Goal: Entertainment & Leisure: Consume media (video, audio)

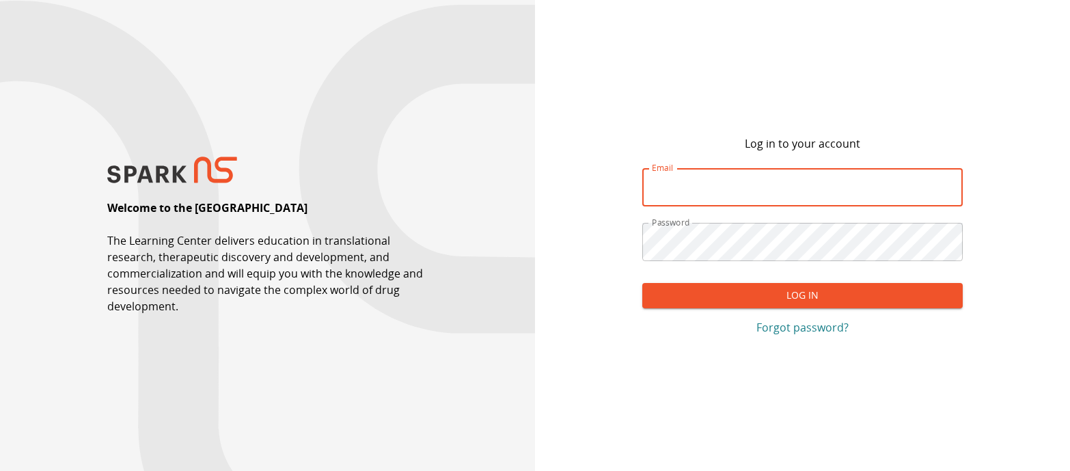
click at [675, 188] on input "Email" at bounding box center [802, 187] width 321 height 38
type input "**********"
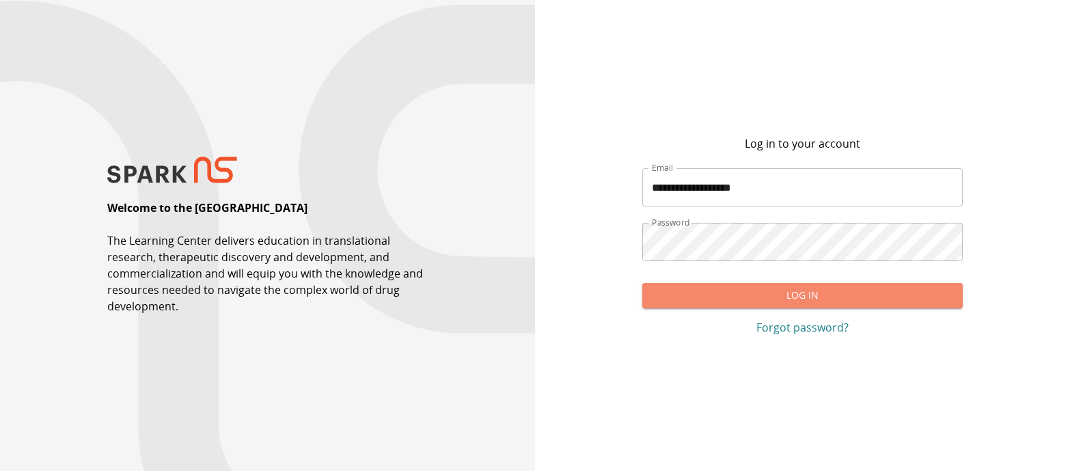
click at [733, 298] on button "Log In" at bounding box center [802, 295] width 321 height 25
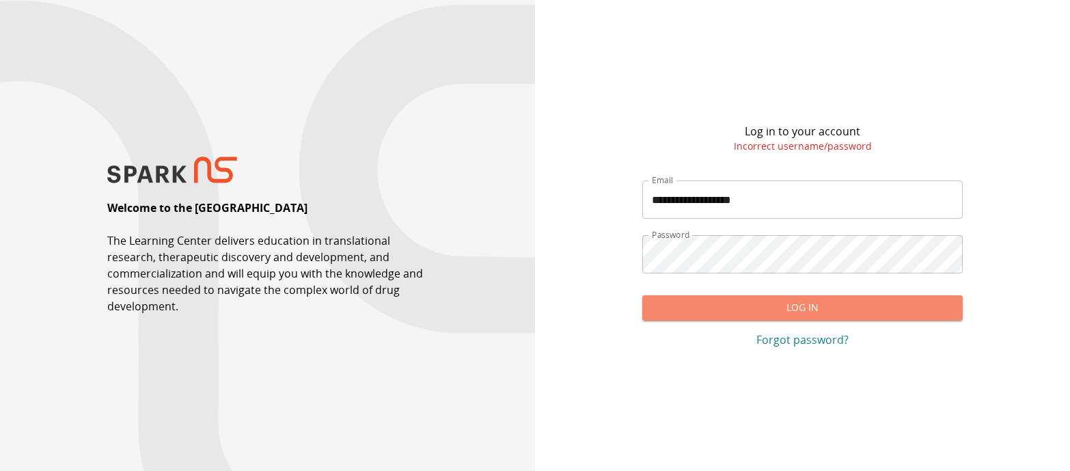
click at [691, 311] on button "Log In" at bounding box center [802, 307] width 321 height 25
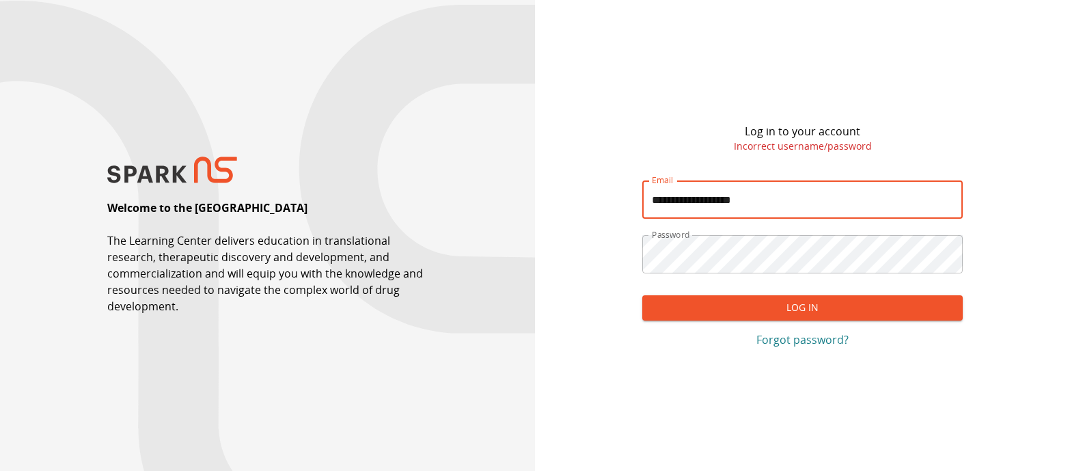
drag, startPoint x: 779, startPoint y: 200, endPoint x: 629, endPoint y: 195, distance: 149.7
click at [642, 195] on input "**********" at bounding box center [802, 199] width 321 height 38
click at [737, 200] on input "Email" at bounding box center [802, 199] width 321 height 38
paste input "**********"
type input "**********"
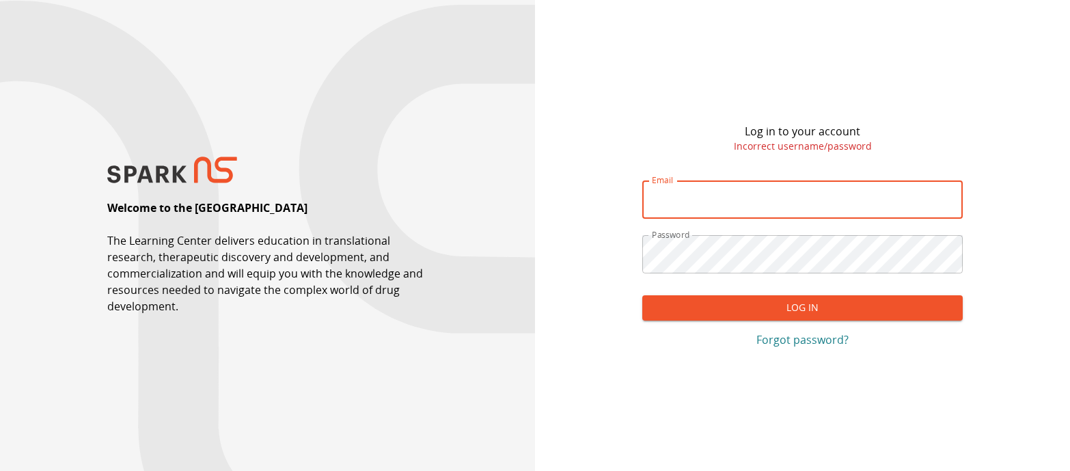
type input "**********"
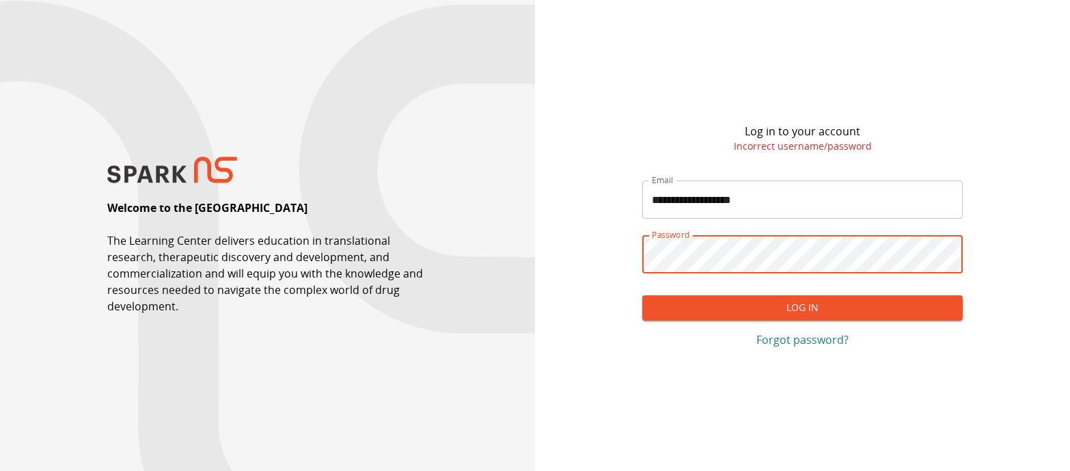
click at [694, 311] on button "Log In" at bounding box center [802, 307] width 321 height 25
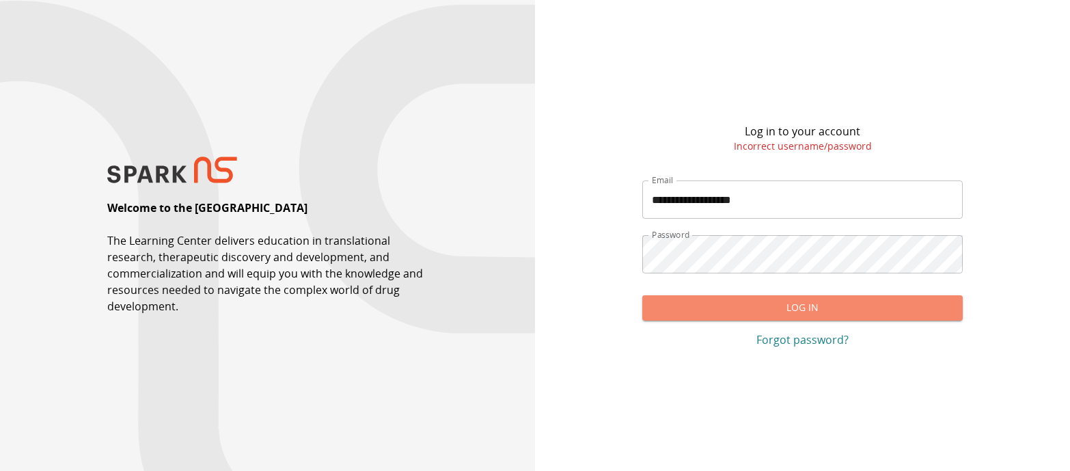
click at [721, 314] on button "Log In" at bounding box center [802, 307] width 321 height 25
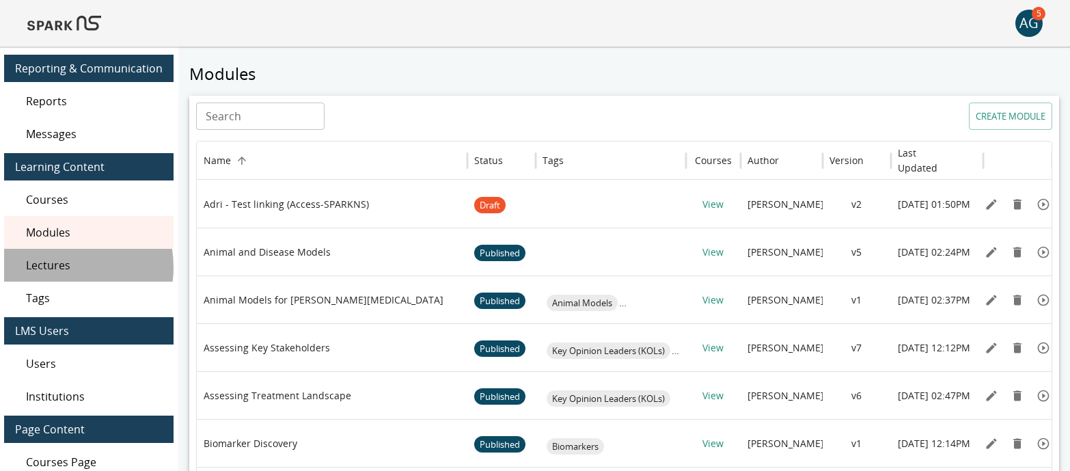
click at [57, 267] on span "Lectures" at bounding box center [94, 265] width 137 height 16
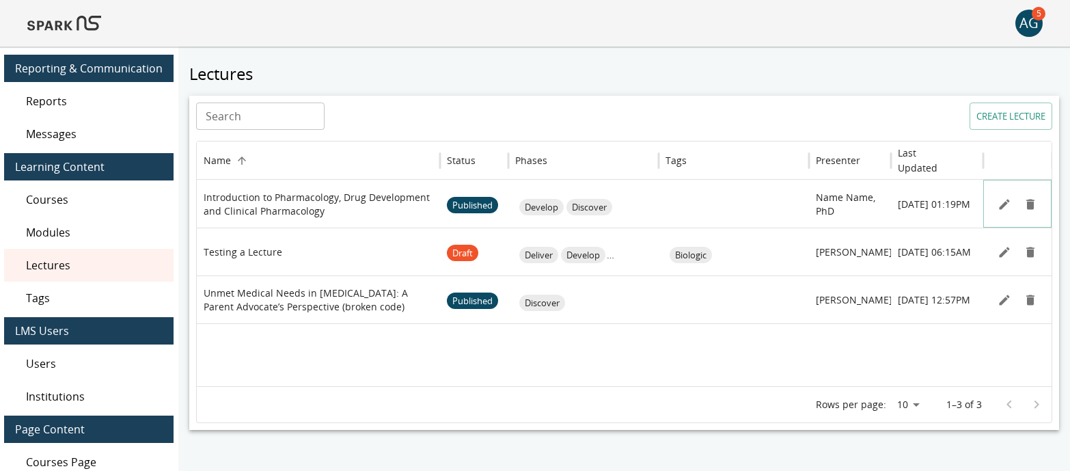
click at [1006, 201] on icon "Edit" at bounding box center [1005, 204] width 14 height 14
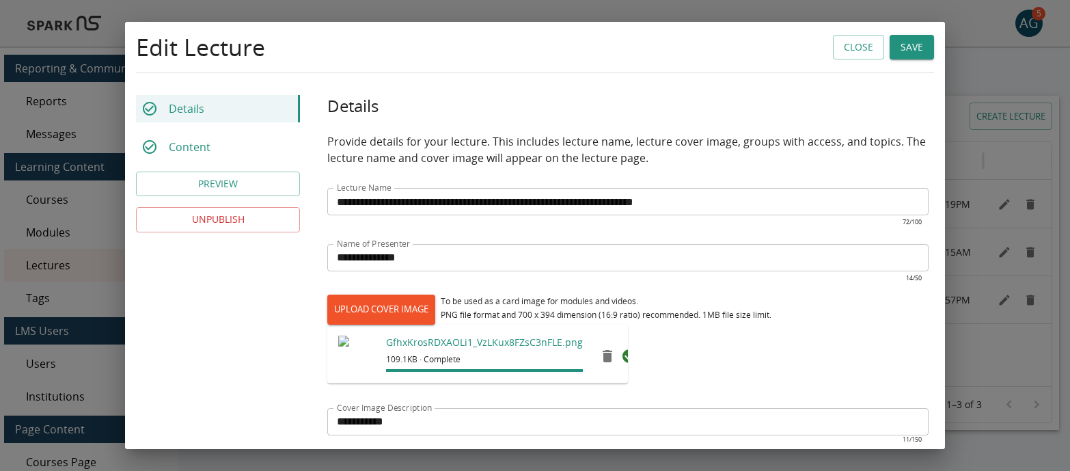
type input "*********"
type input "**"
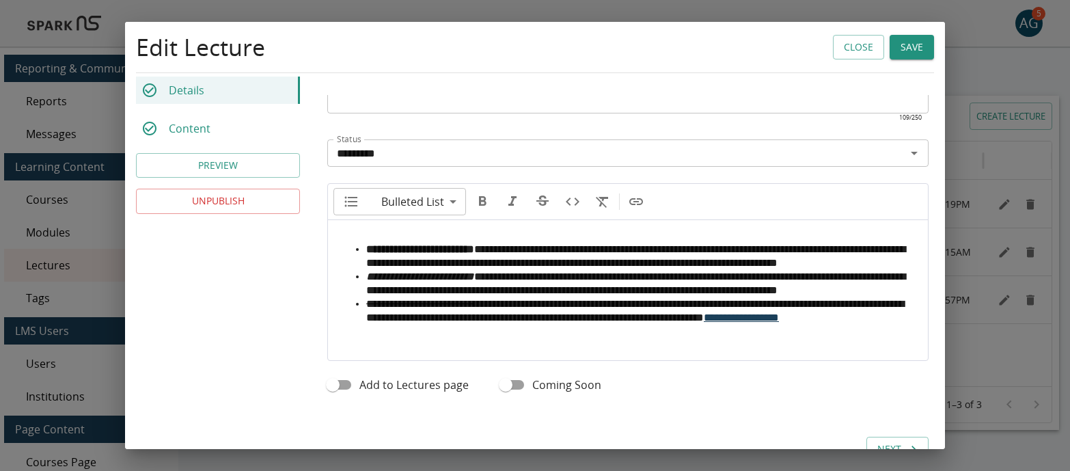
scroll to position [631, 0]
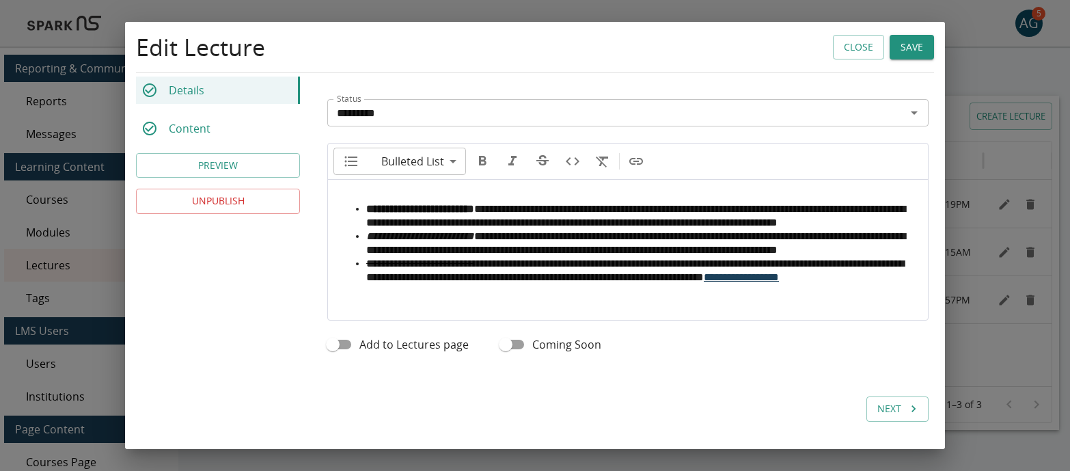
click at [197, 135] on p "Content" at bounding box center [190, 128] width 42 height 16
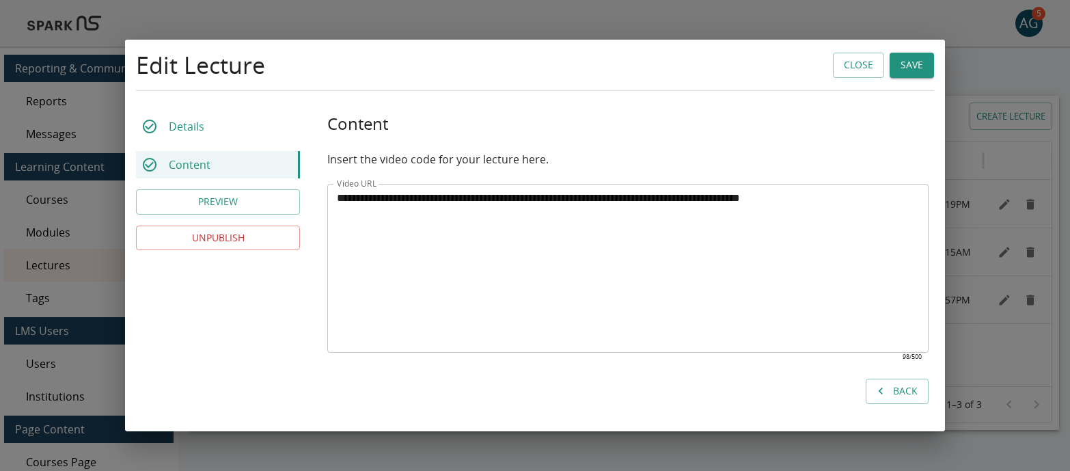
scroll to position [0, 0]
click at [853, 62] on button "Close" at bounding box center [858, 65] width 51 height 25
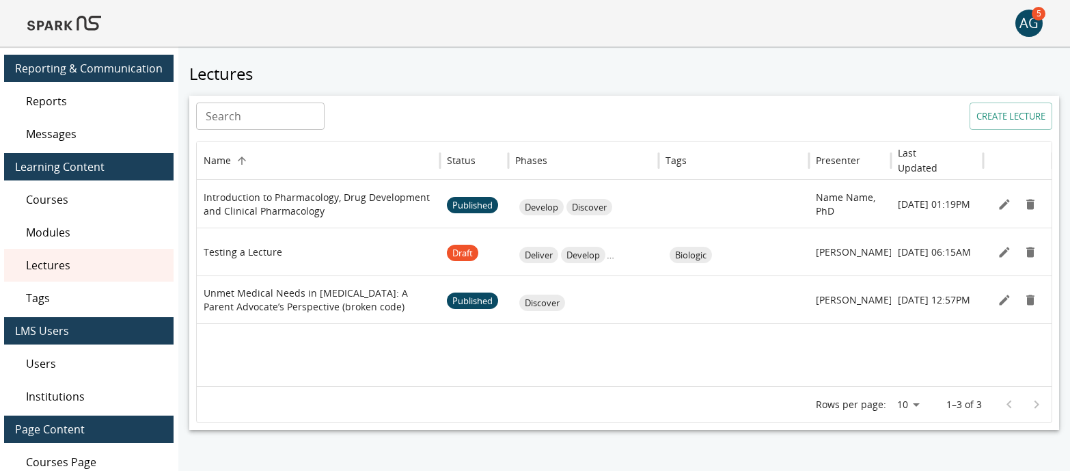
click at [59, 29] on img at bounding box center [64, 23] width 74 height 33
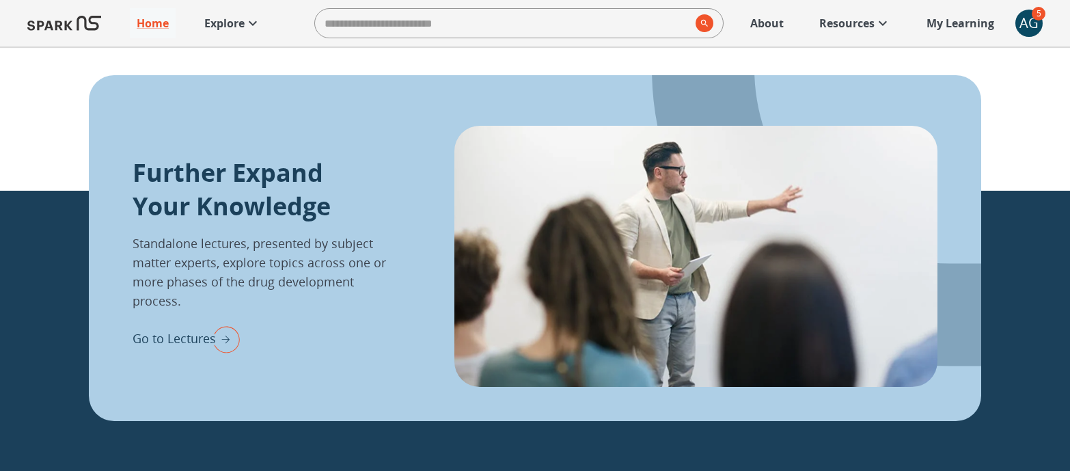
scroll to position [1704, 0]
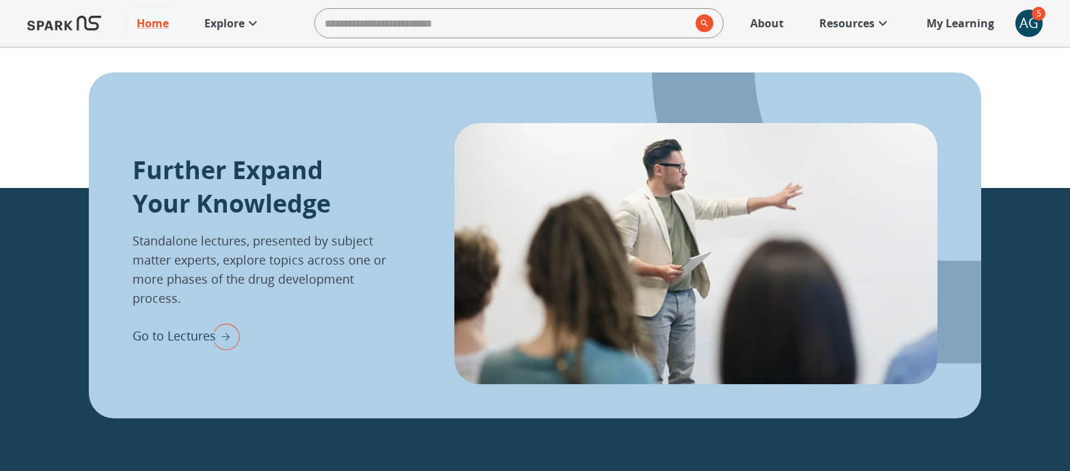
click at [225, 26] on p "Explore" at bounding box center [224, 23] width 40 height 16
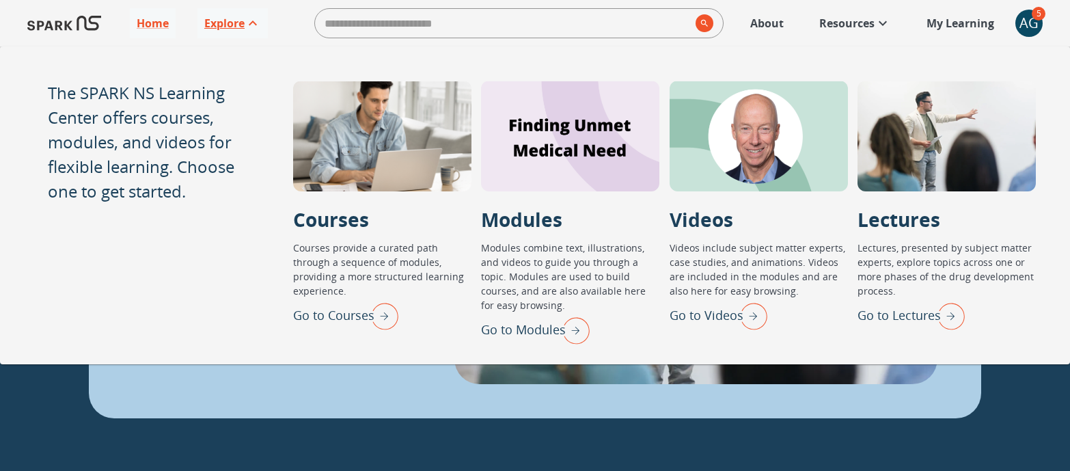
click at [225, 26] on p "Explore" at bounding box center [224, 23] width 40 height 16
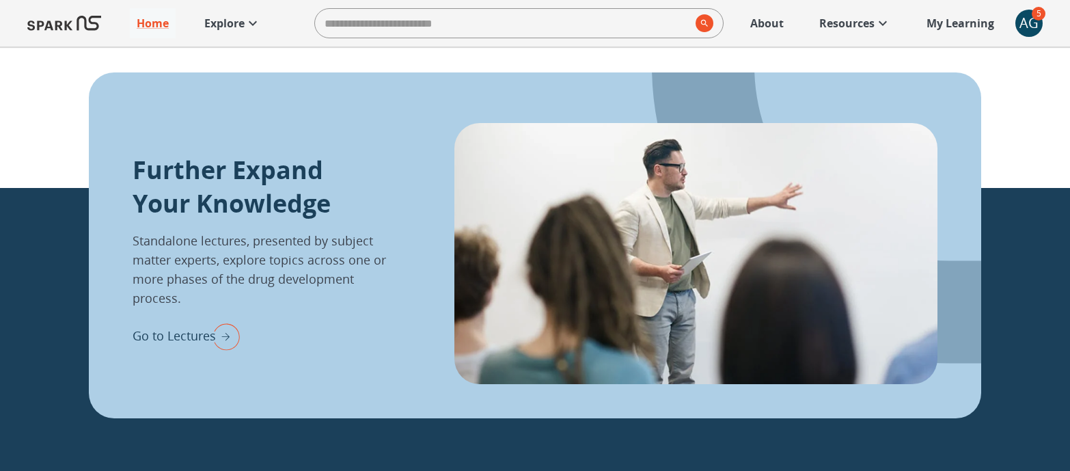
click at [215, 23] on p "Explore" at bounding box center [224, 23] width 40 height 16
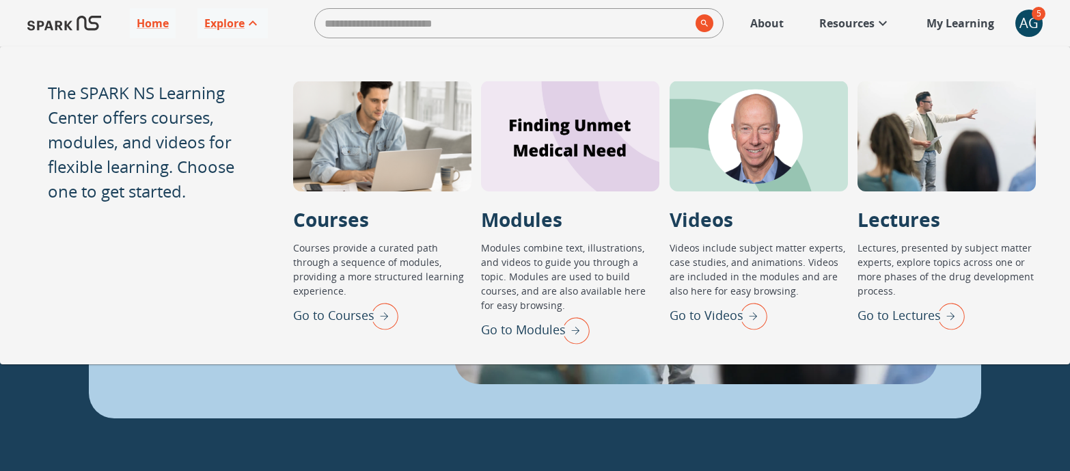
click at [899, 319] on p "Go to Lectures" at bounding box center [898, 315] width 83 height 18
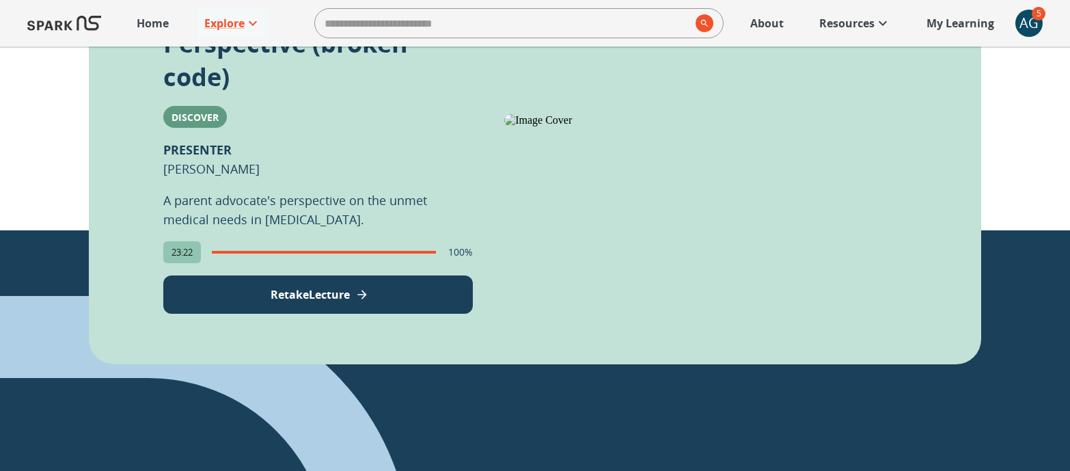
scroll to position [1105, 0]
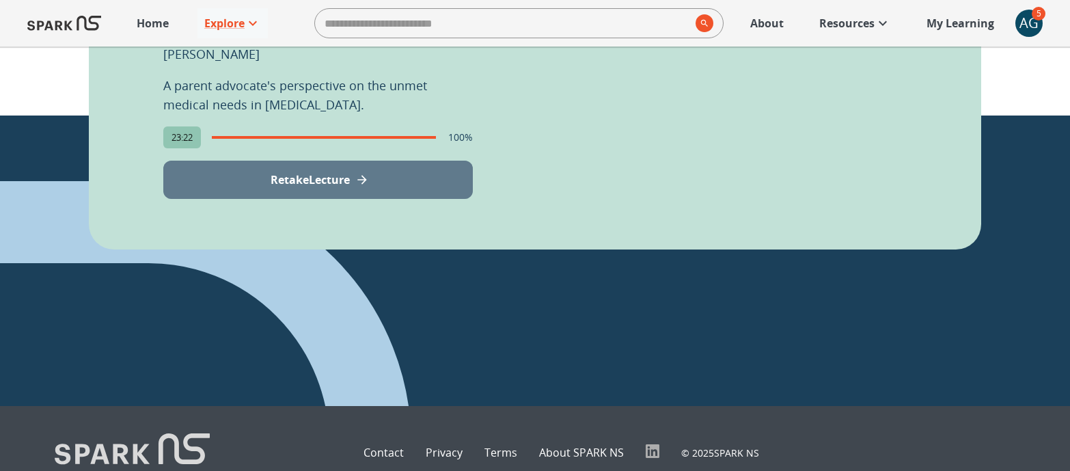
click at [362, 173] on icon "View Lecture" at bounding box center [362, 180] width 14 height 14
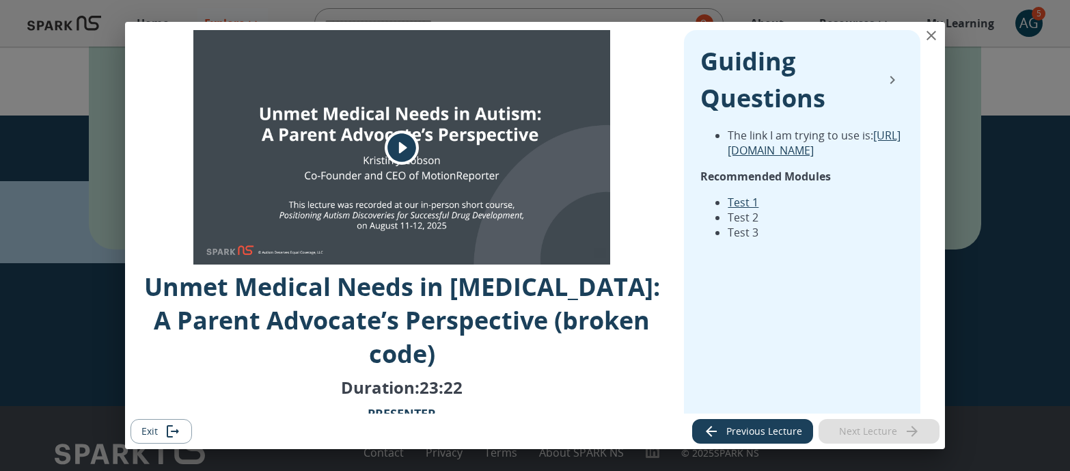
click at [402, 156] on icon "play" at bounding box center [402, 147] width 34 height 34
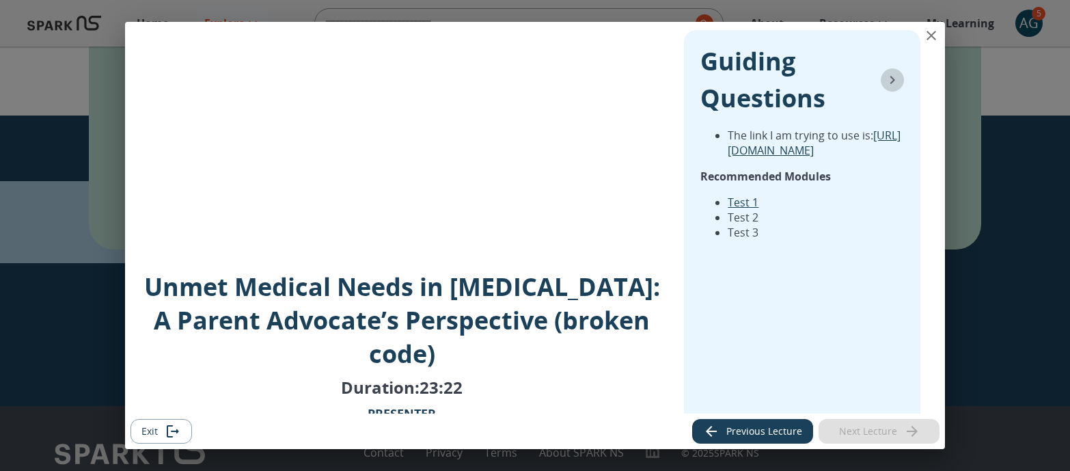
click at [891, 79] on icon "collapse" at bounding box center [892, 80] width 16 height 16
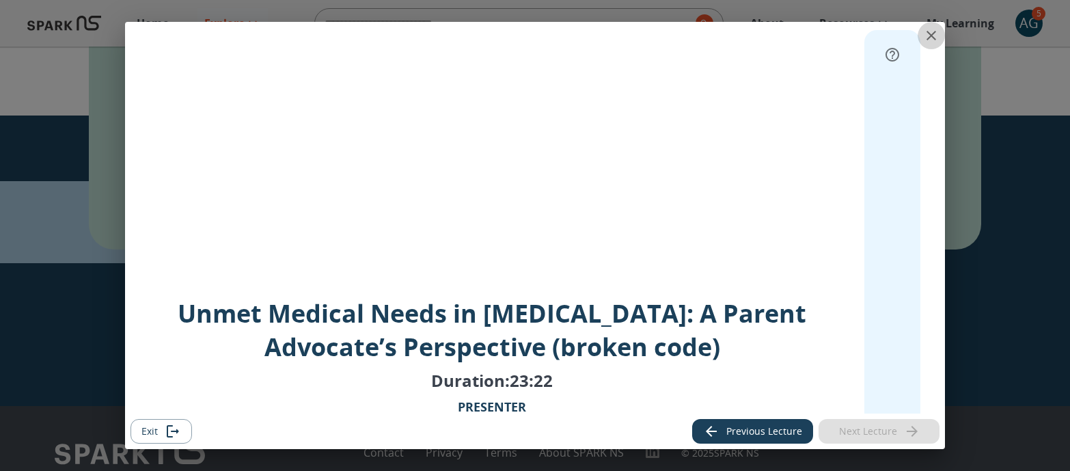
click at [935, 33] on icon "close" at bounding box center [931, 35] width 16 height 16
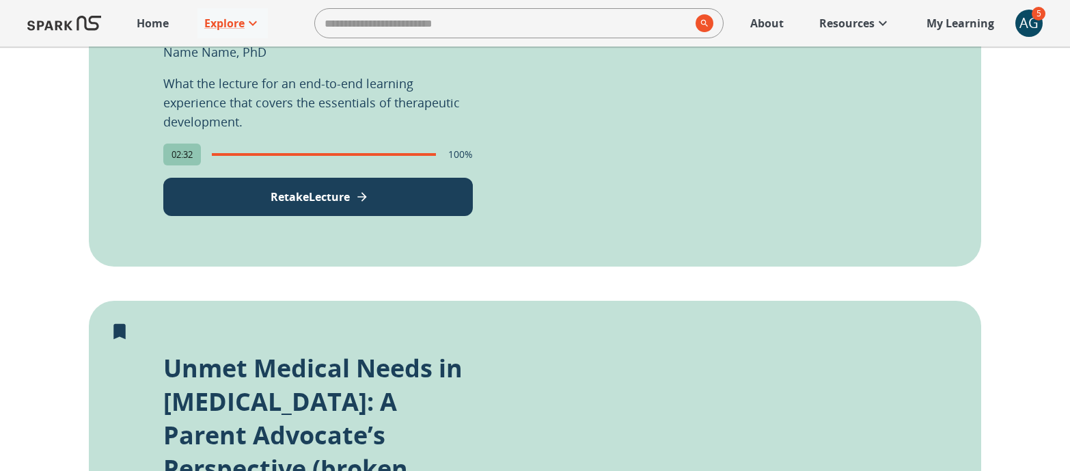
scroll to position [559, 0]
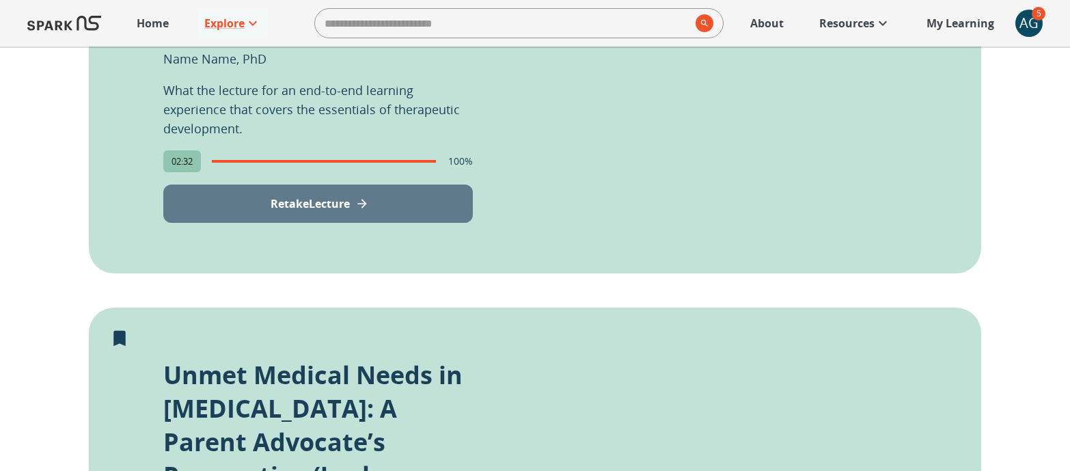
click at [342, 212] on p "Retake Lecture" at bounding box center [310, 203] width 79 height 16
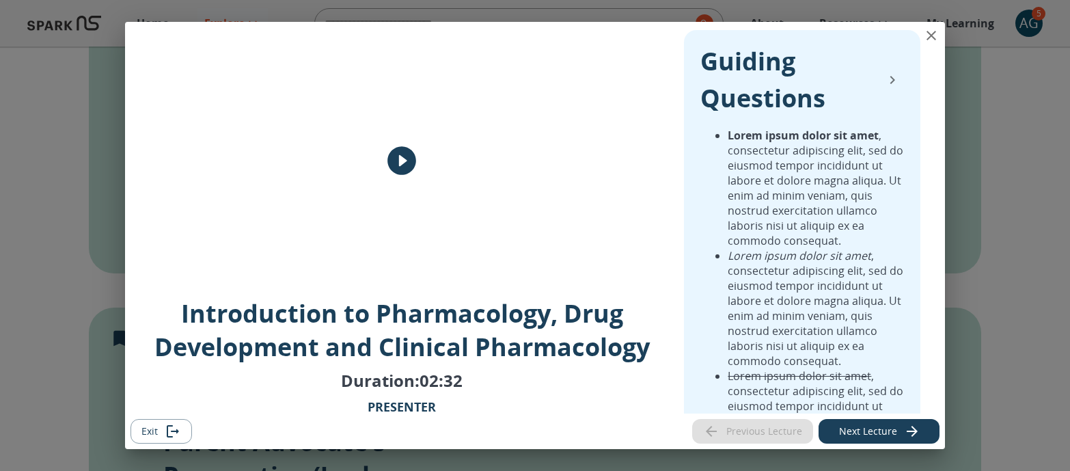
click at [404, 158] on icon "play" at bounding box center [402, 160] width 34 height 34
click at [935, 40] on icon "close" at bounding box center [931, 35] width 16 height 16
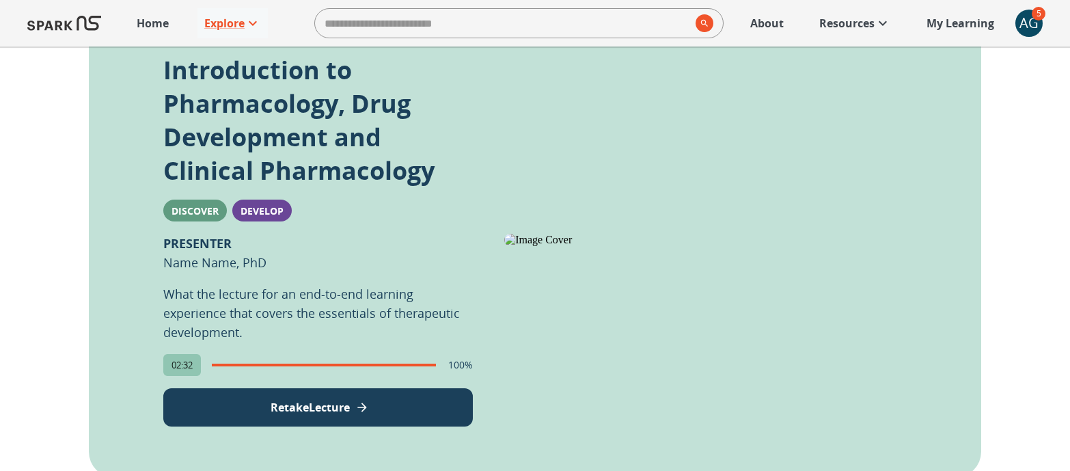
scroll to position [444, 0]
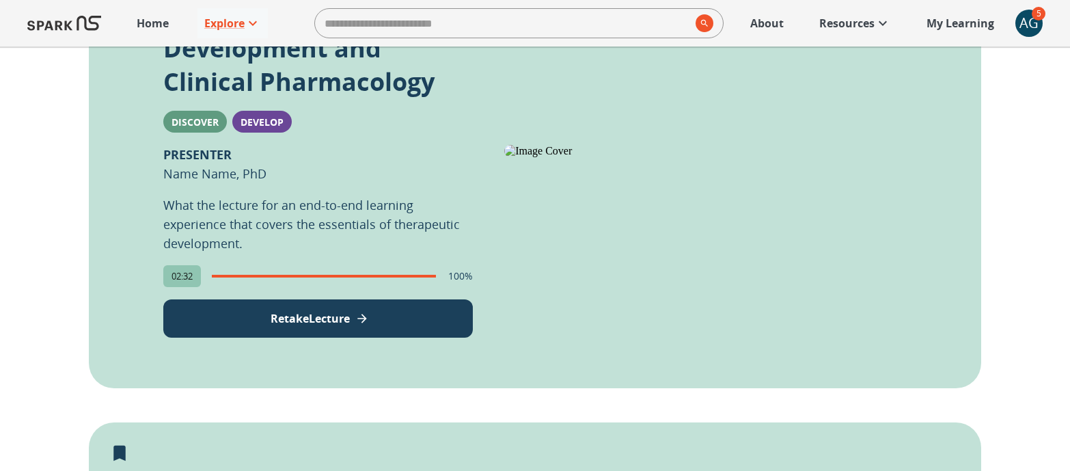
click at [312, 320] on p "Retake Lecture" at bounding box center [310, 318] width 79 height 16
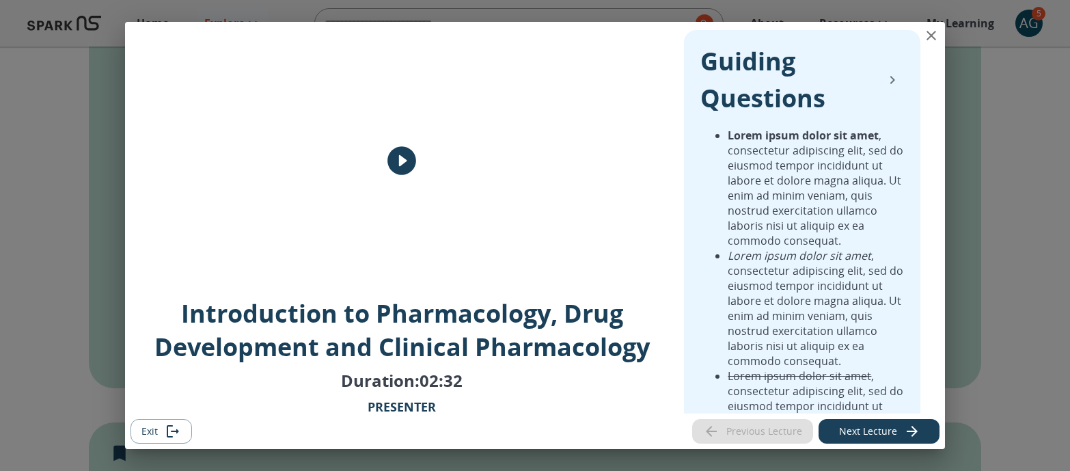
click at [404, 158] on icon "play" at bounding box center [402, 160] width 34 height 34
